Goal: Navigation & Orientation: Find specific page/section

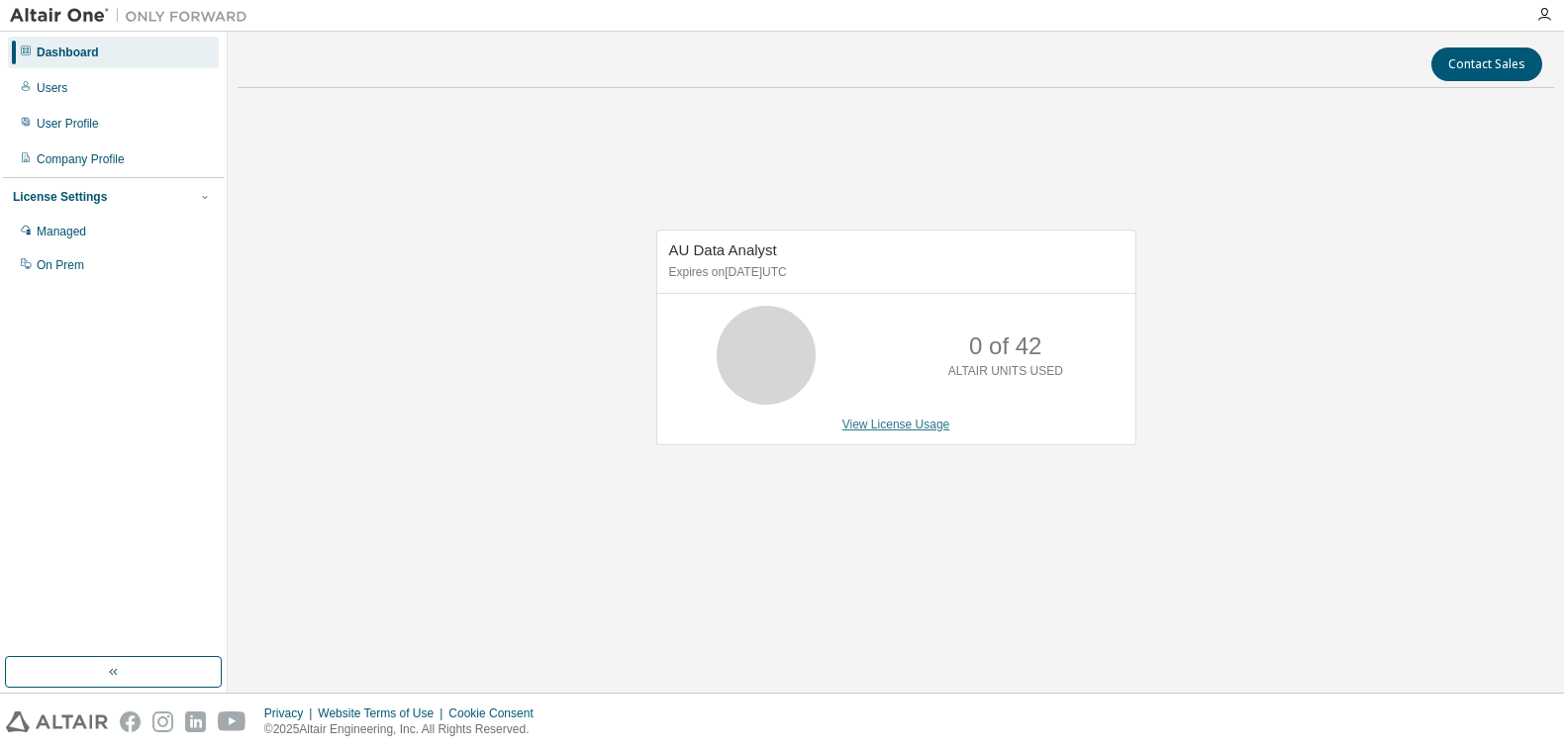
click at [920, 428] on link "View License Usage" at bounding box center [896, 425] width 108 height 14
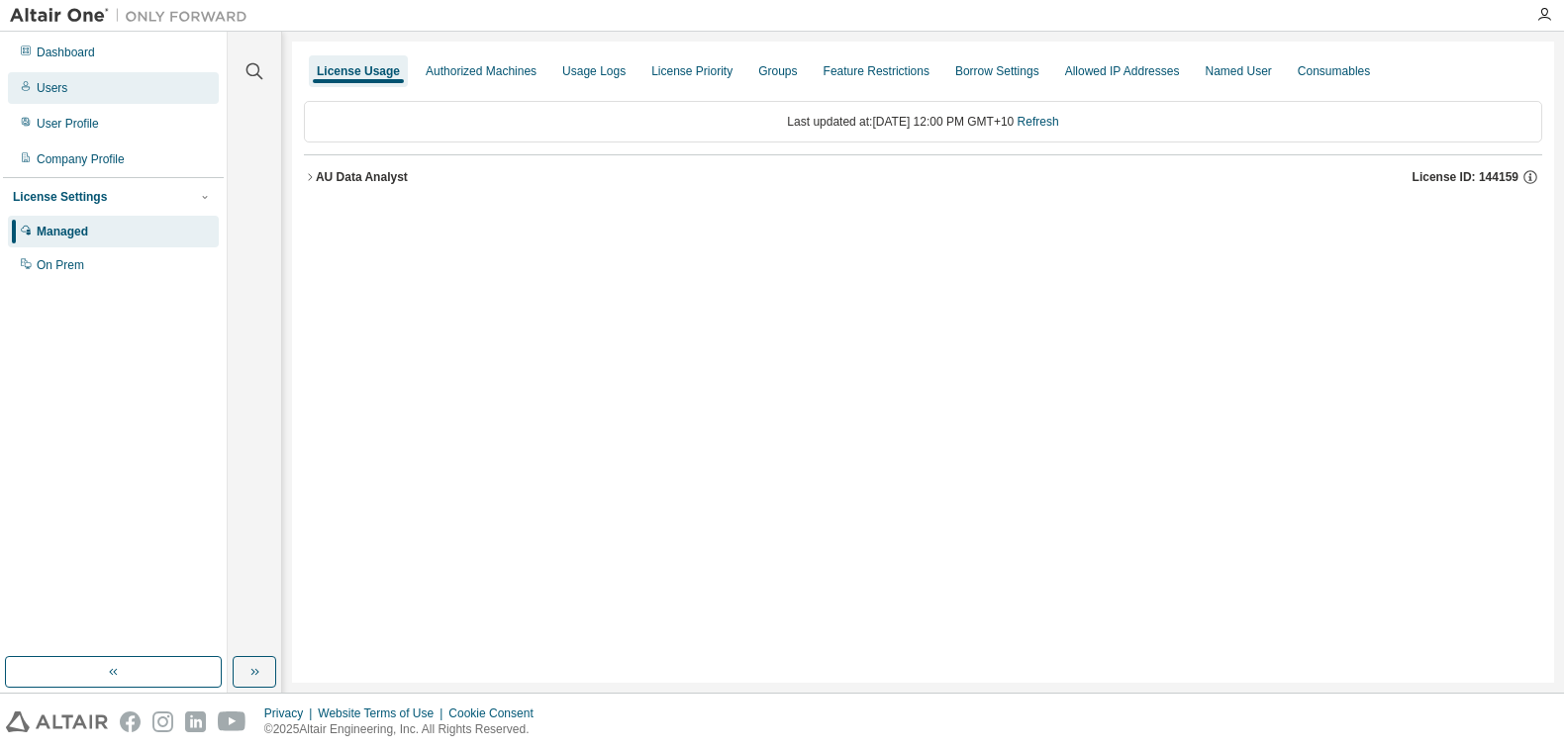
click at [60, 89] on div "Users" at bounding box center [52, 88] width 31 height 16
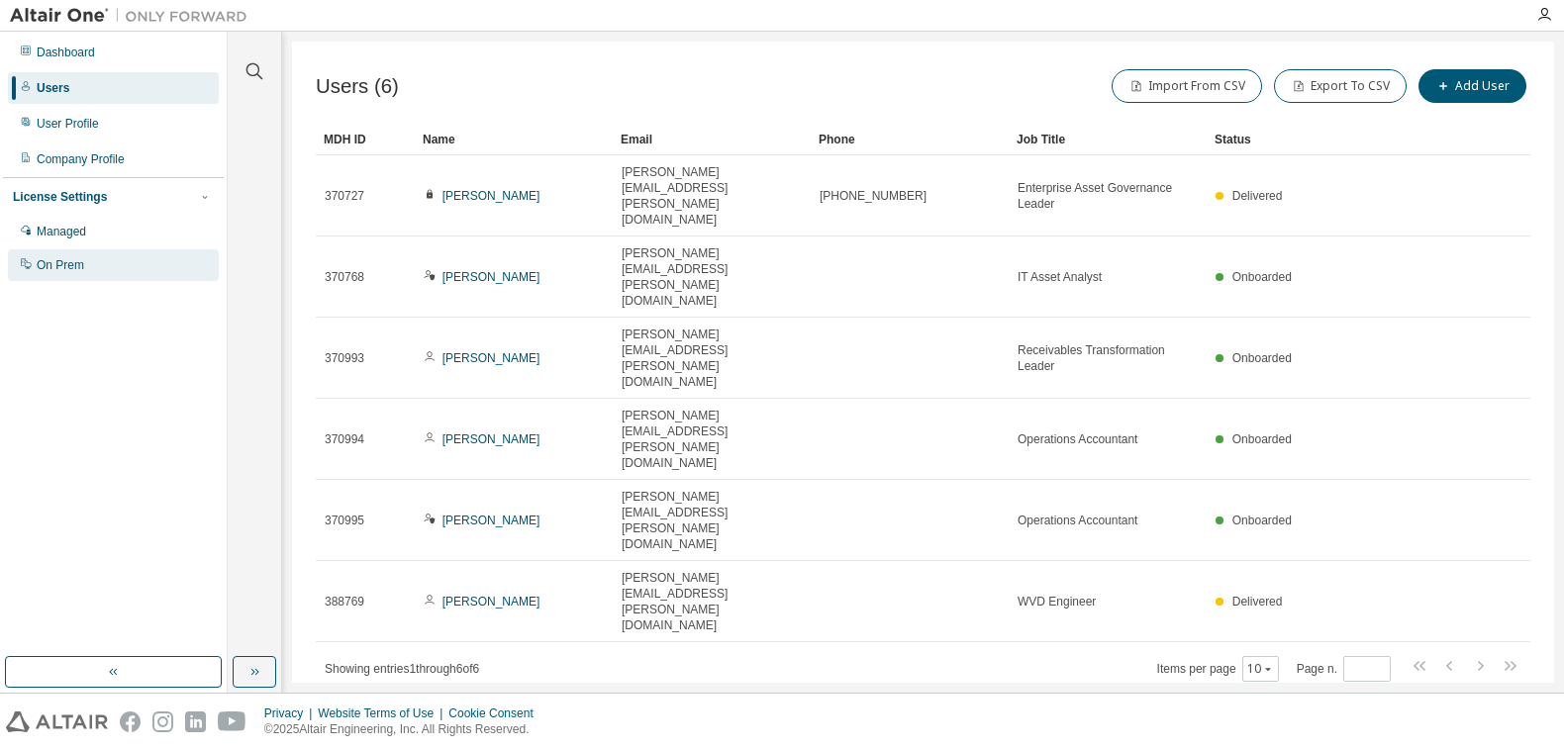
click at [70, 257] on div "On Prem" at bounding box center [113, 265] width 211 height 32
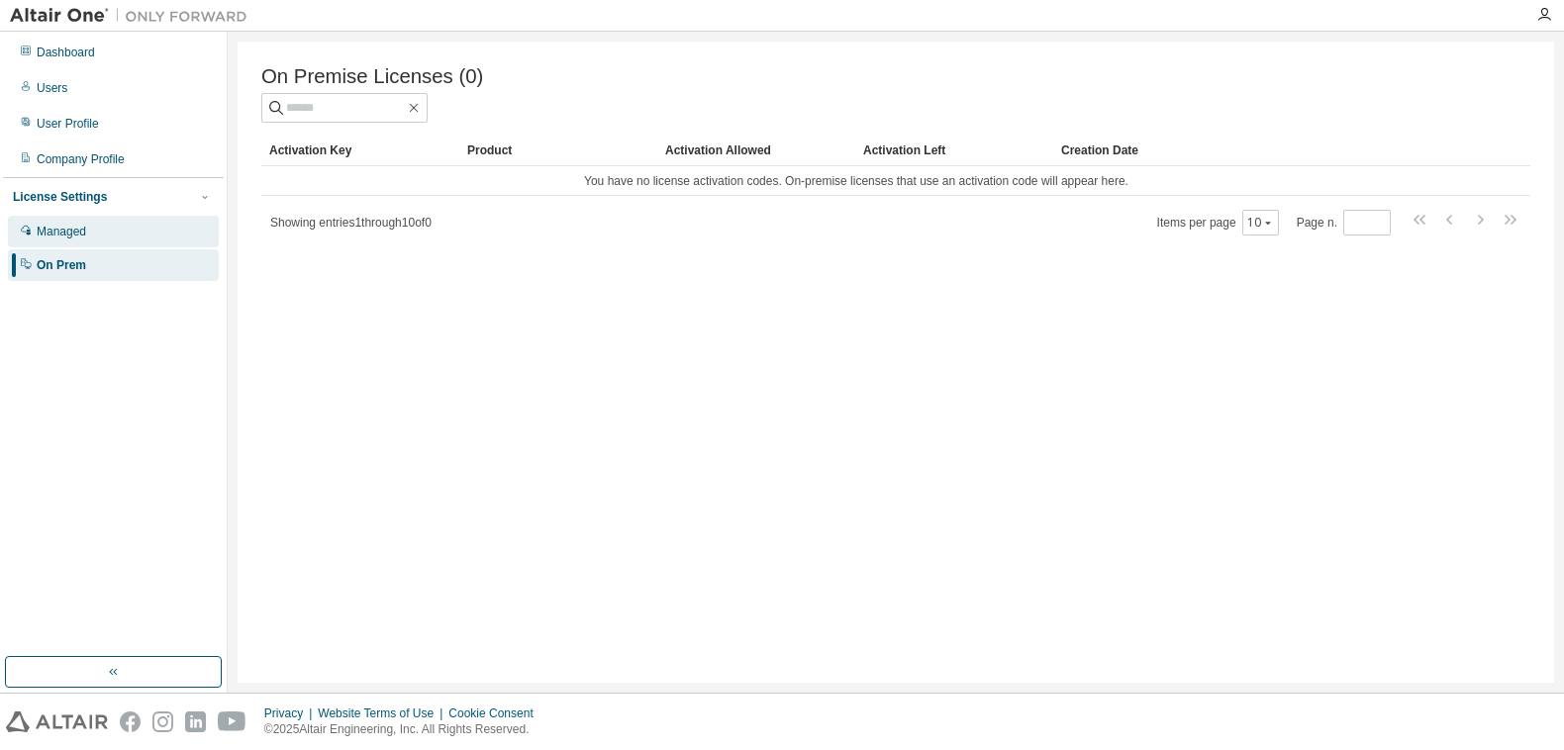
click at [70, 229] on div "Managed" at bounding box center [61, 232] width 49 height 16
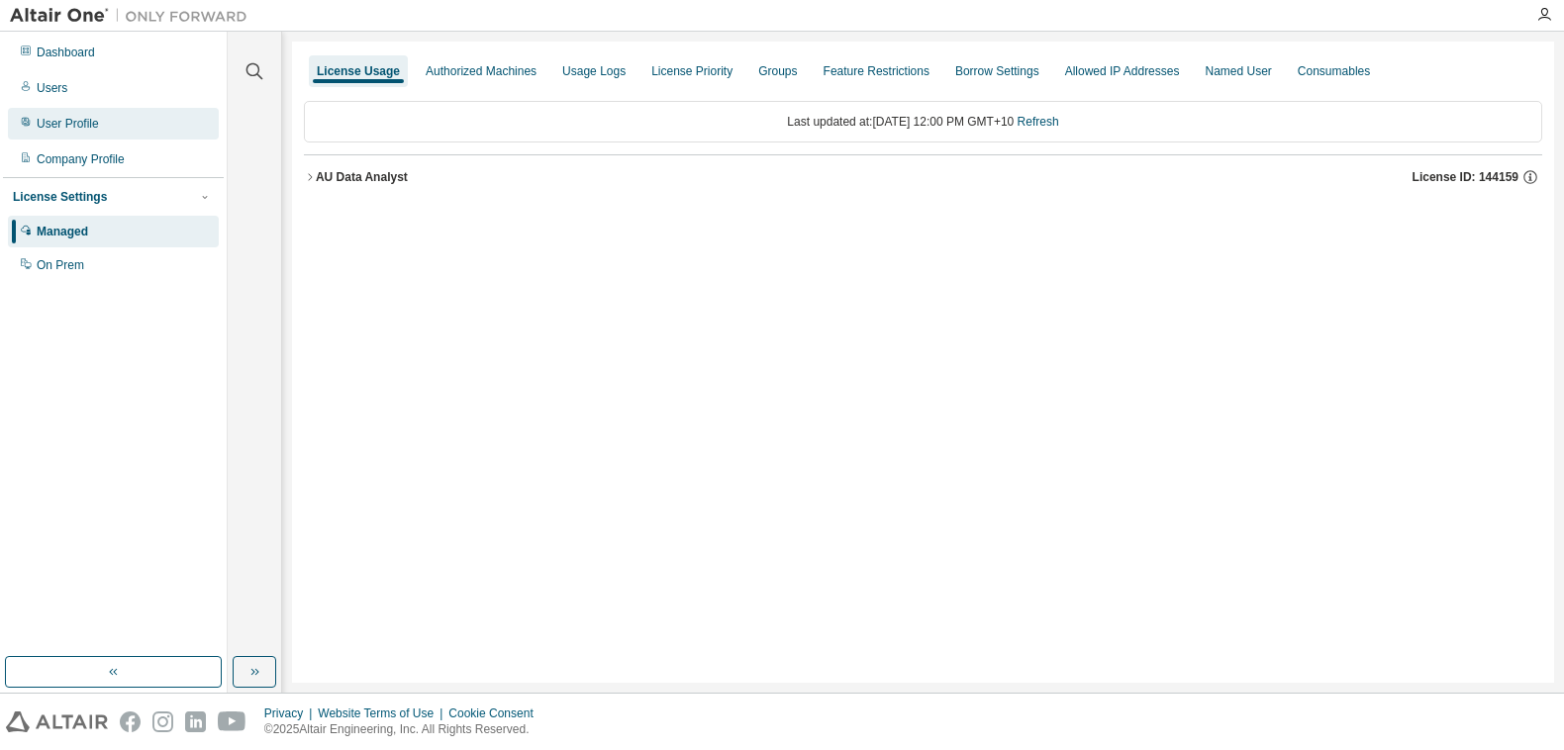
click at [81, 125] on div "User Profile" at bounding box center [68, 124] width 62 height 16
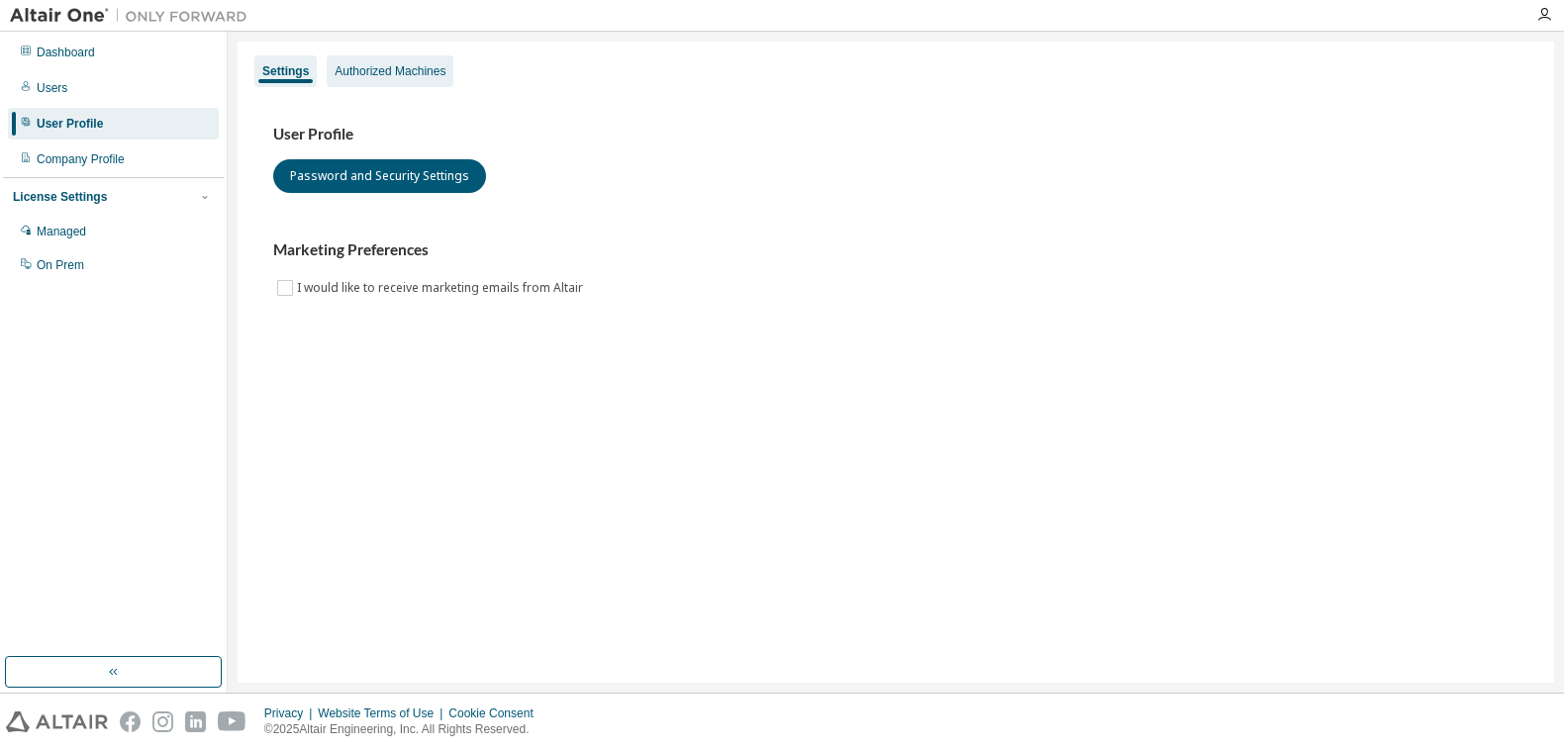
click at [383, 66] on div "Authorized Machines" at bounding box center [390, 71] width 111 height 16
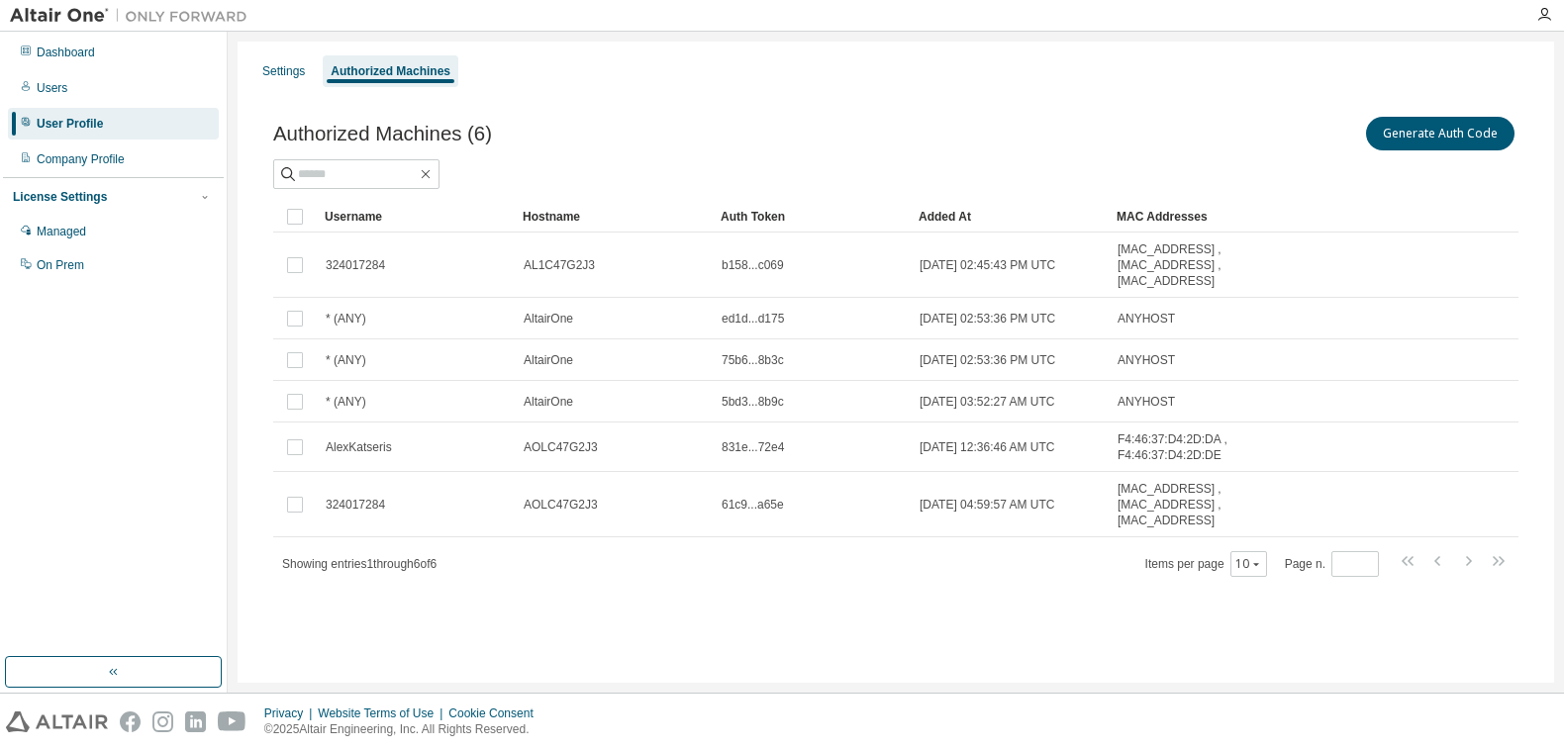
click at [67, 123] on div "User Profile" at bounding box center [70, 124] width 66 height 16
